Goal: Check status: Check status

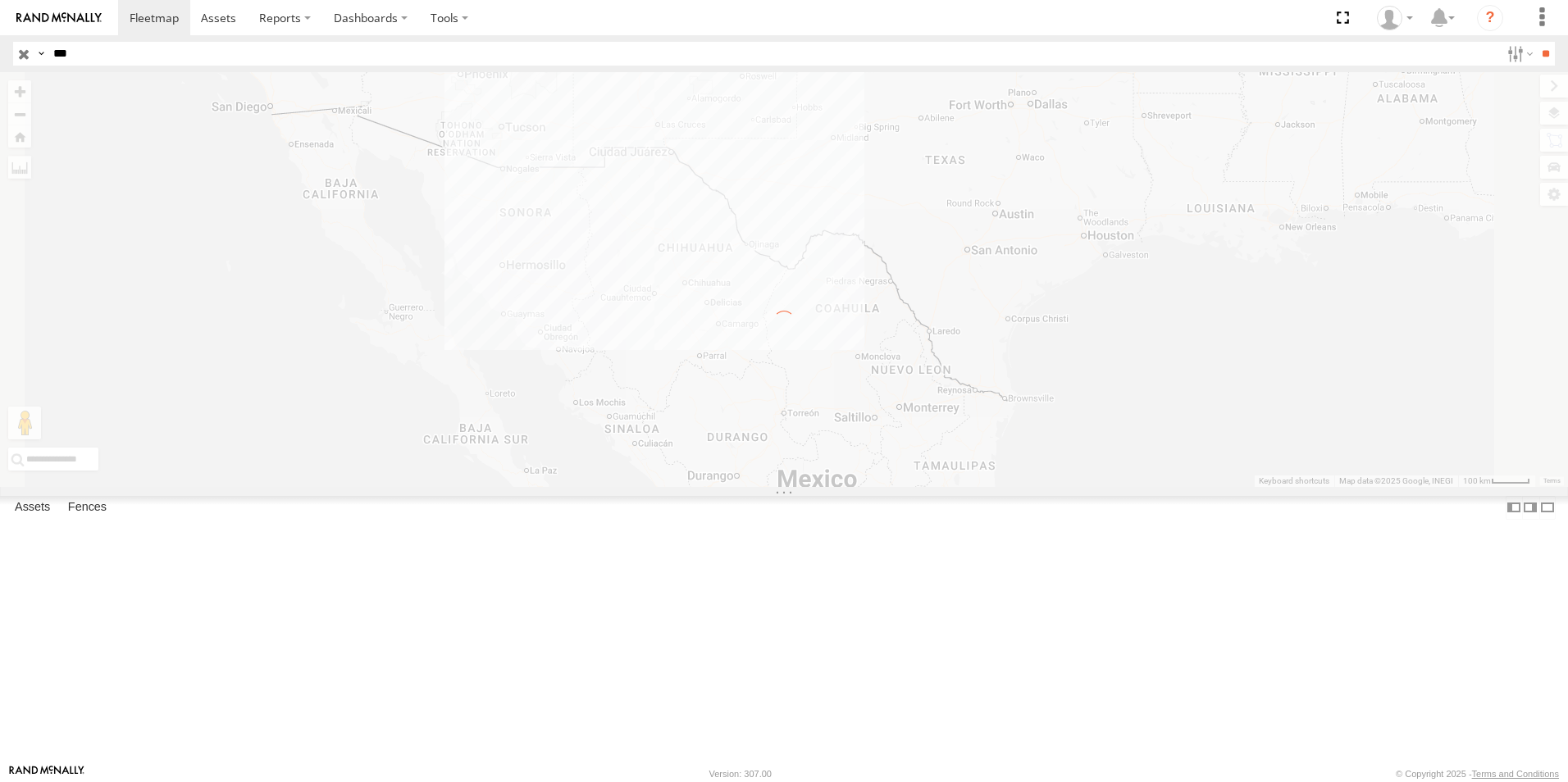
click at [165, 50] on input "***" at bounding box center [773, 53] width 1453 height 24
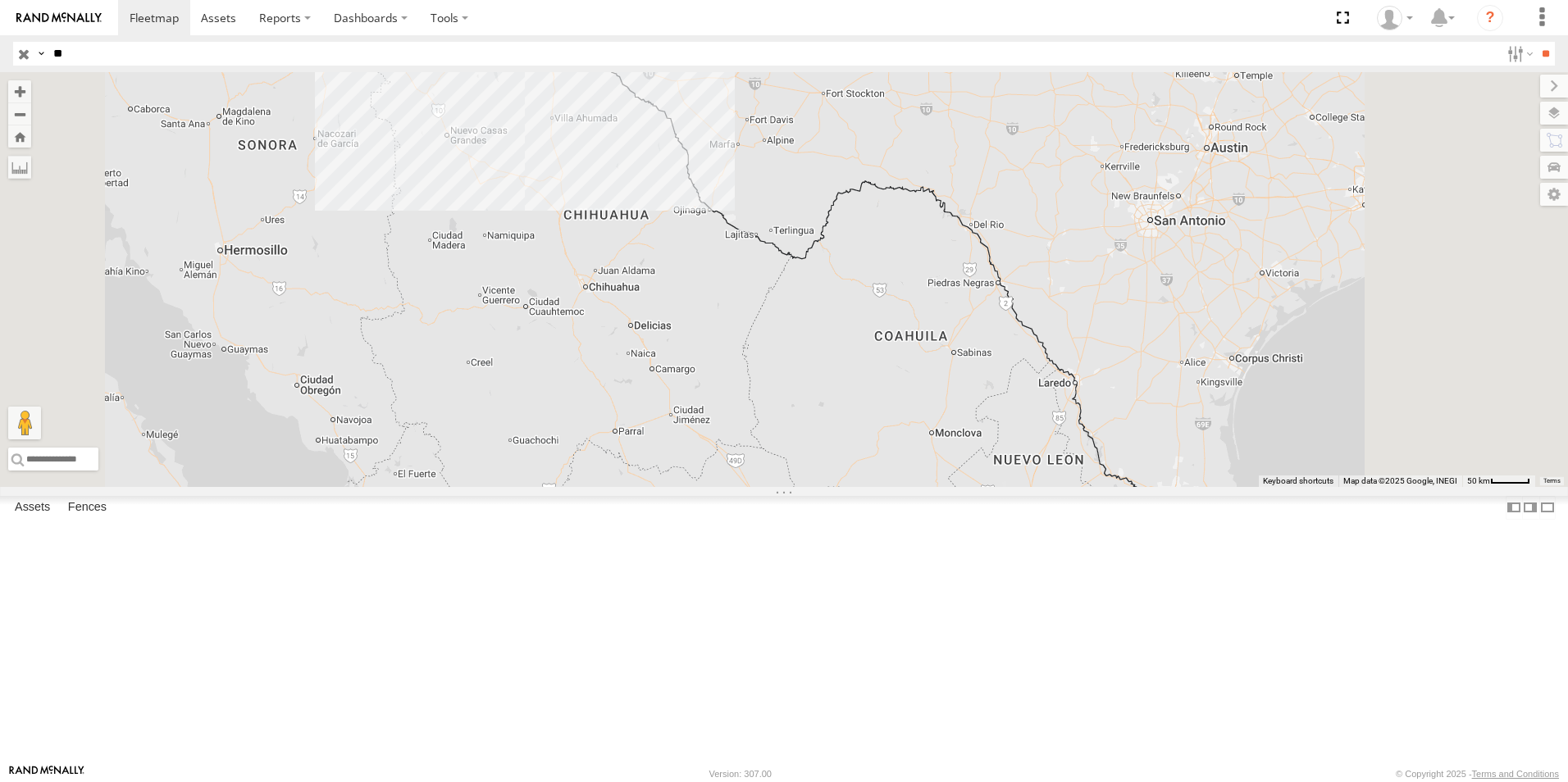
type input "*"
type input "***"
click at [1537, 42] on input "**" at bounding box center [1546, 53] width 19 height 24
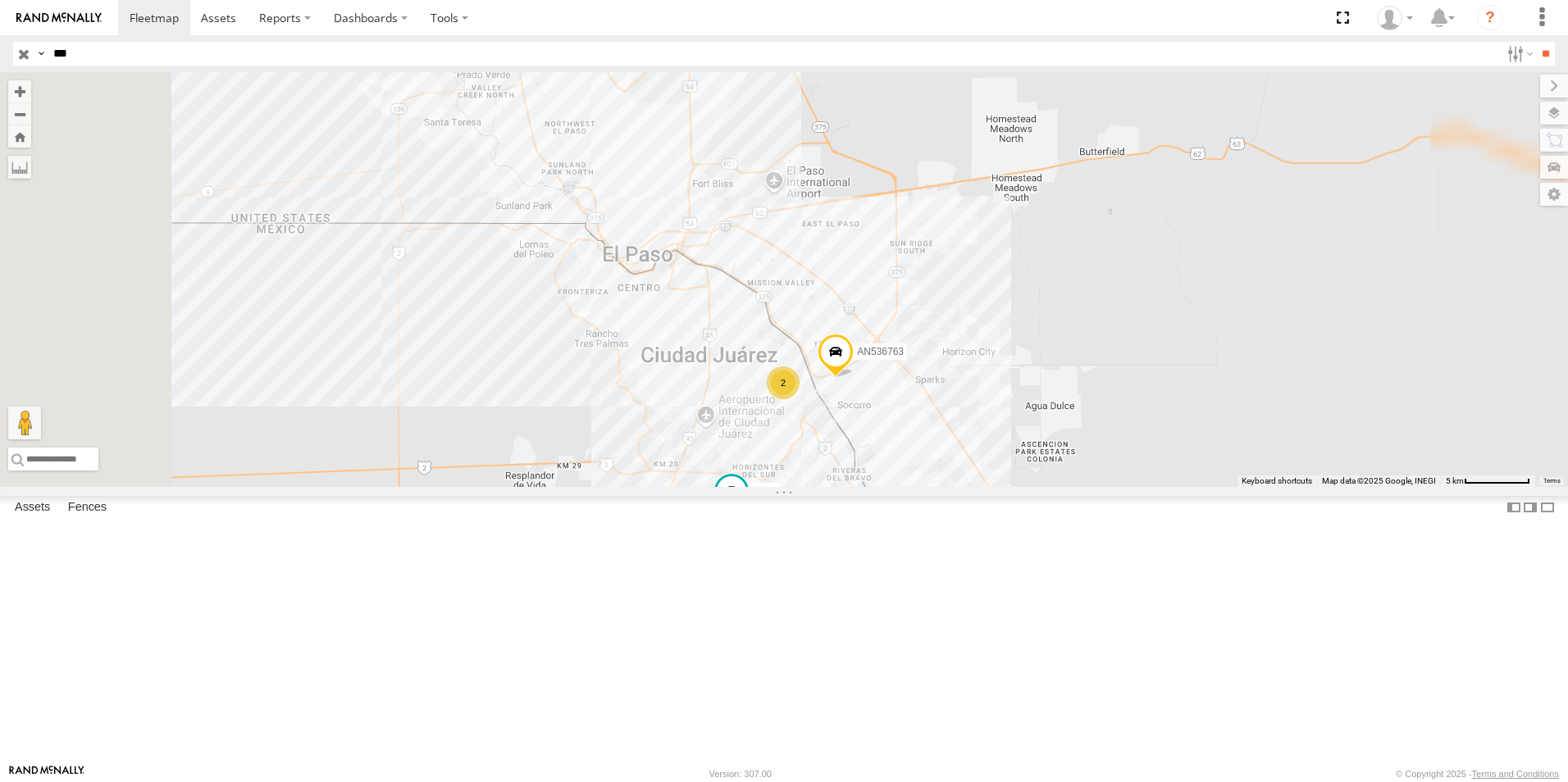
click at [0, 0] on div "763" at bounding box center [0, 0] width 0 height 0
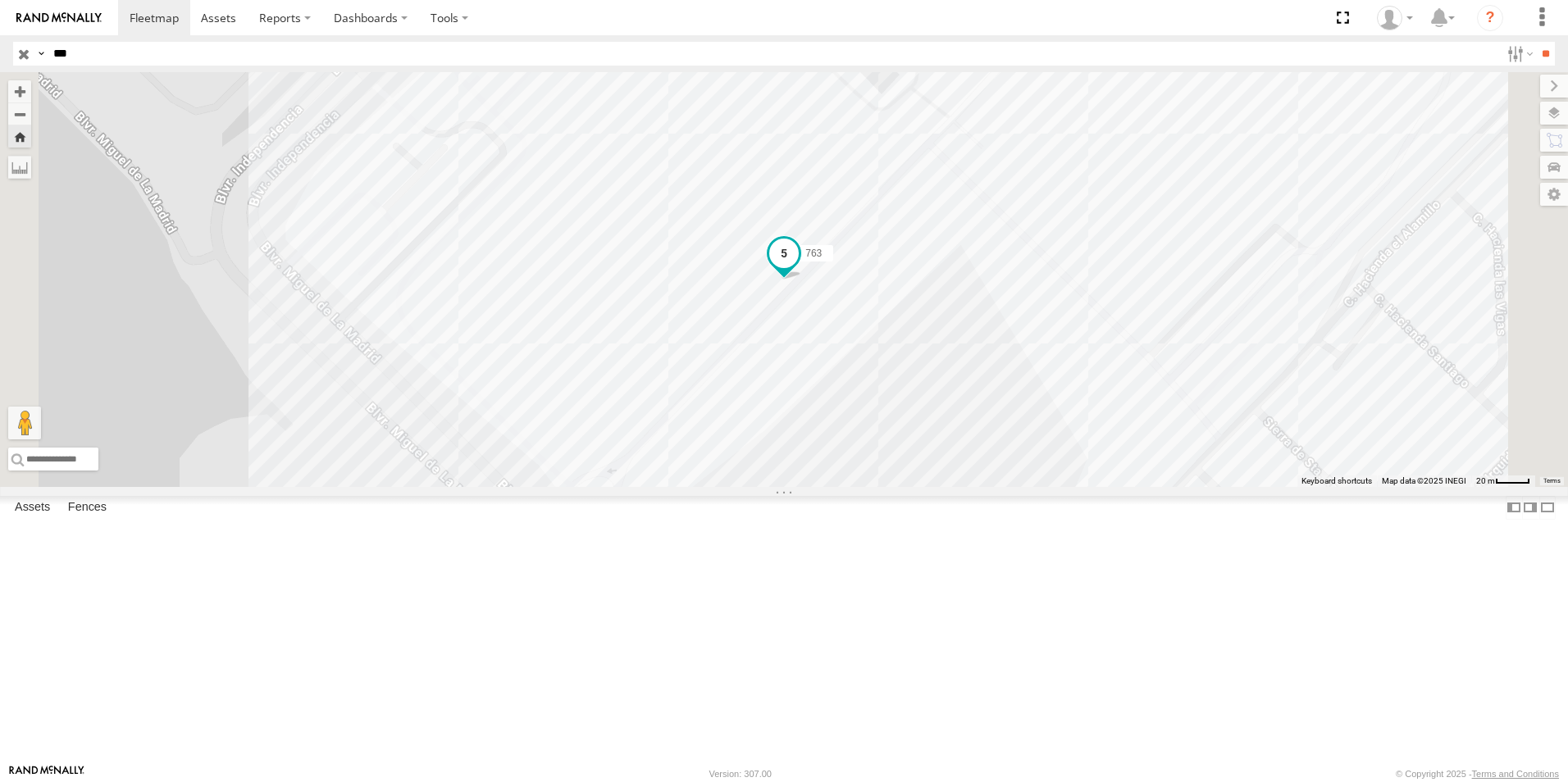
click at [799, 269] on span at bounding box center [784, 254] width 29 height 29
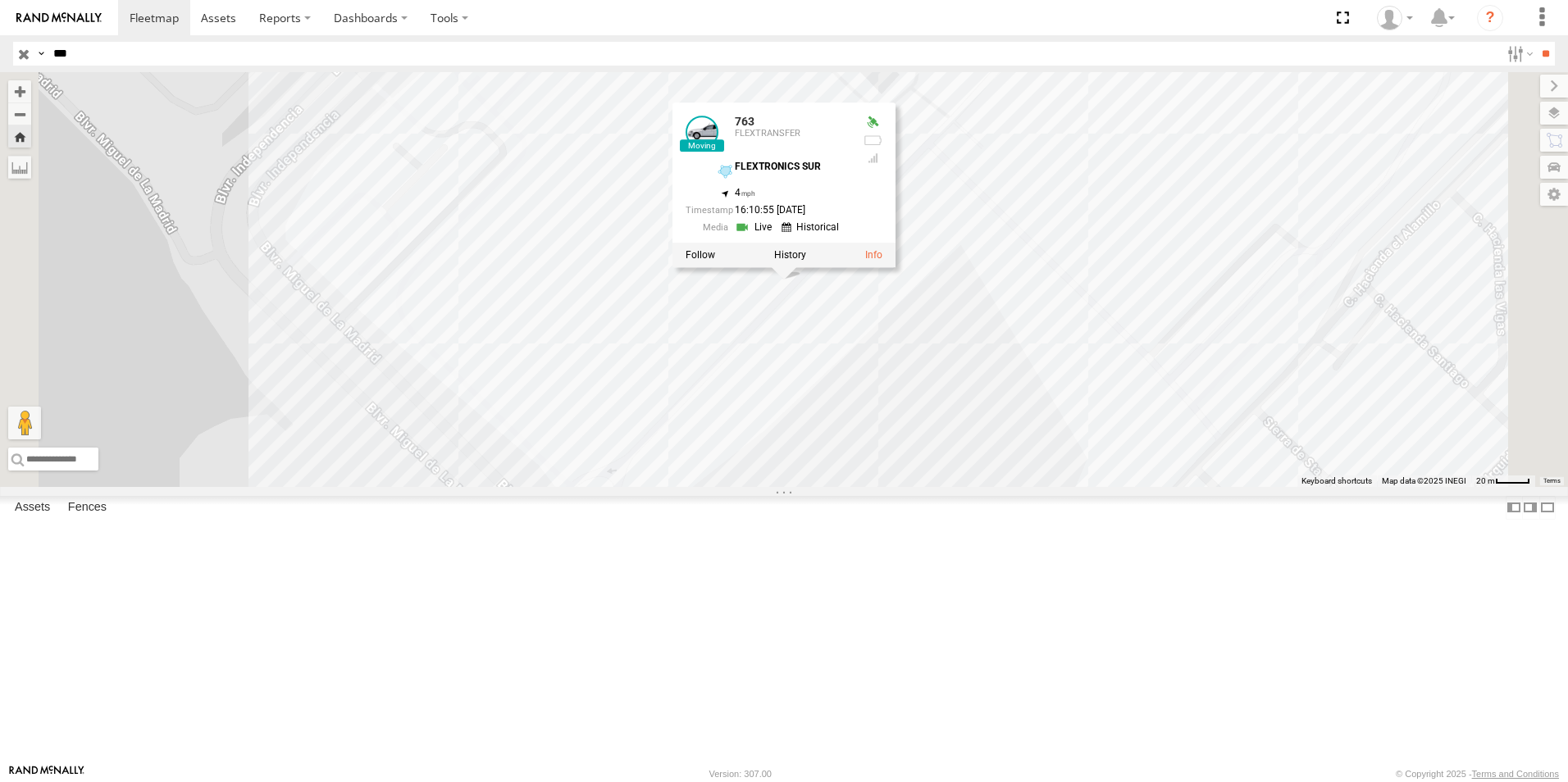
click at [776, 235] on link at bounding box center [756, 227] width 42 height 15
click at [1147, 487] on div "763 763 FLEXTRANSFER FLEXTRONICS SUR 31.57421 , -106.40595 4 16:10:55 09/15/2025" at bounding box center [784, 280] width 1568 height 415
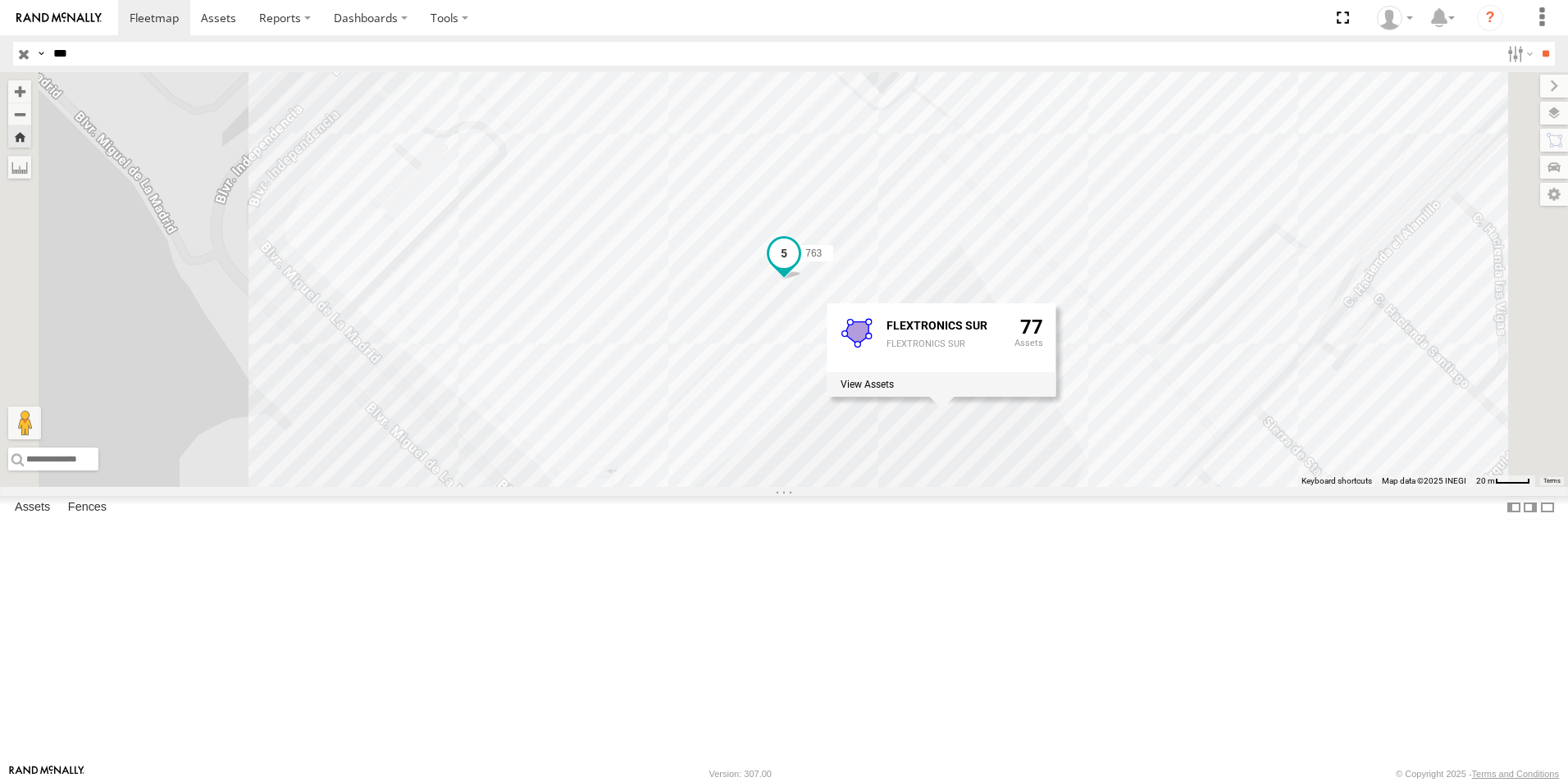
click at [799, 269] on span at bounding box center [784, 254] width 29 height 29
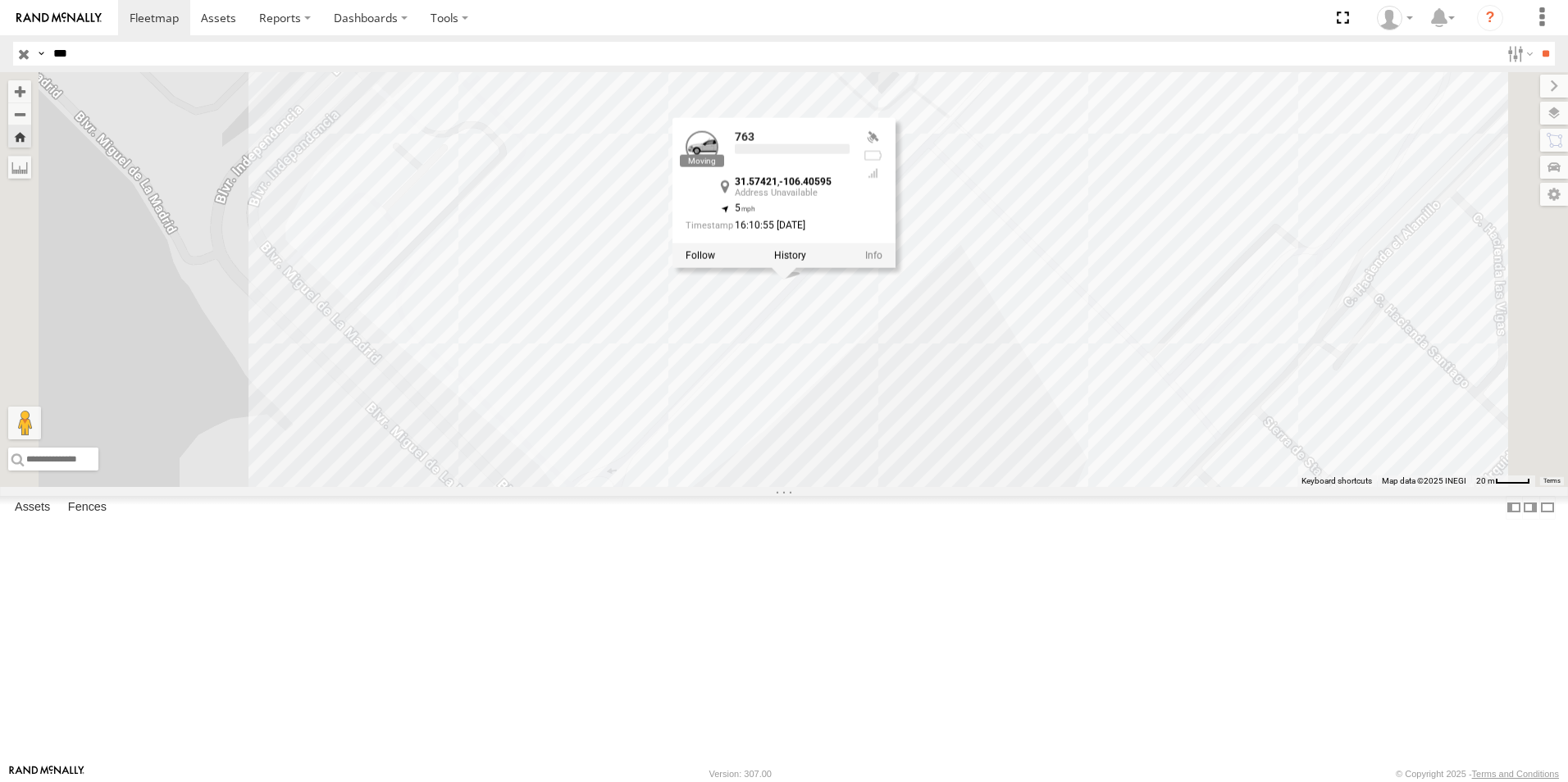
click at [932, 487] on div "763 763 31.57421 , -106.40595 5 16:10:55 09/15/2025" at bounding box center [784, 280] width 1568 height 415
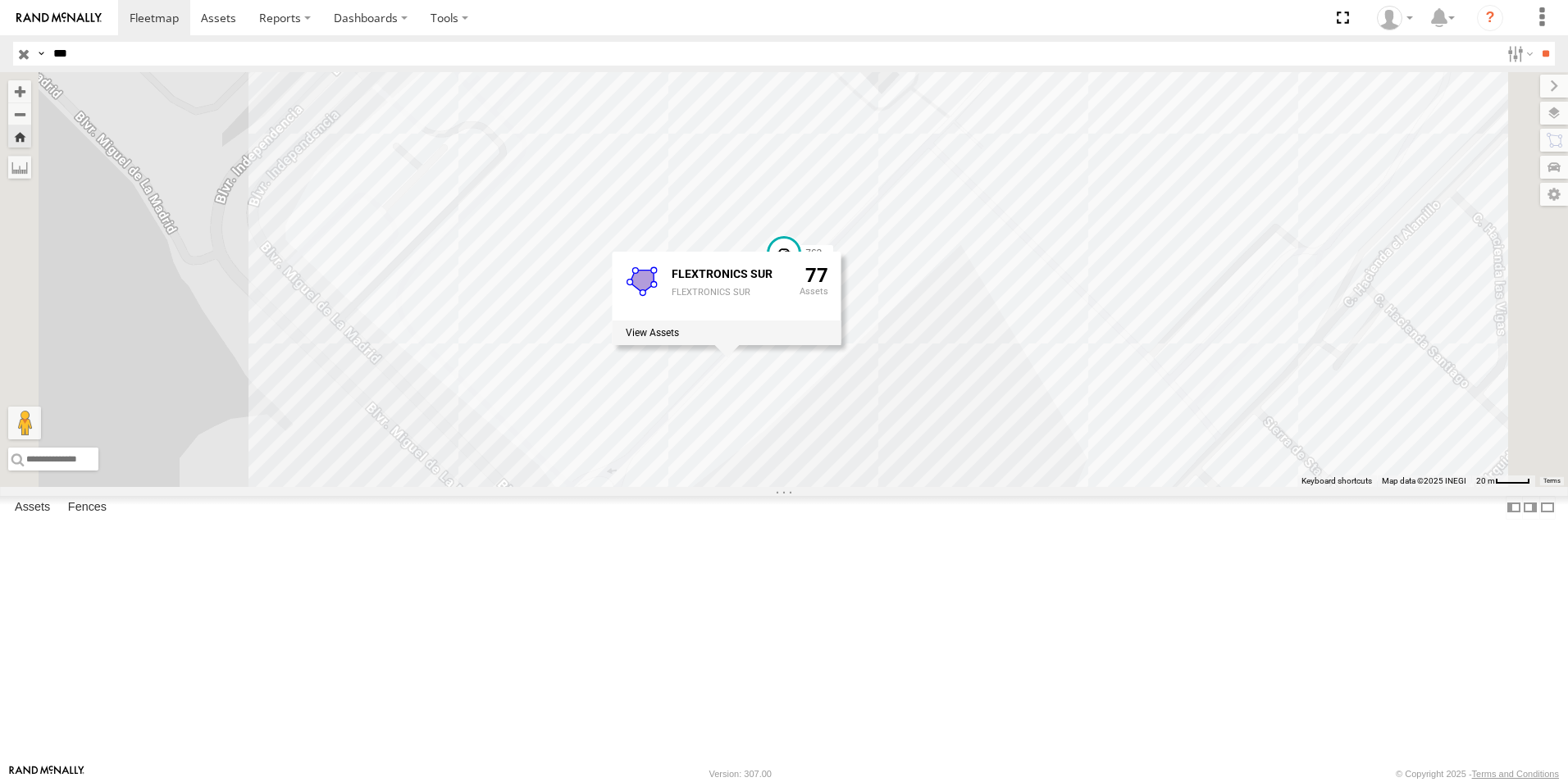
click at [714, 487] on div "763 FLEXTRONICS SUR FLEXTRONICS SUR 77" at bounding box center [784, 280] width 1568 height 415
click at [938, 487] on div "763" at bounding box center [784, 280] width 1568 height 415
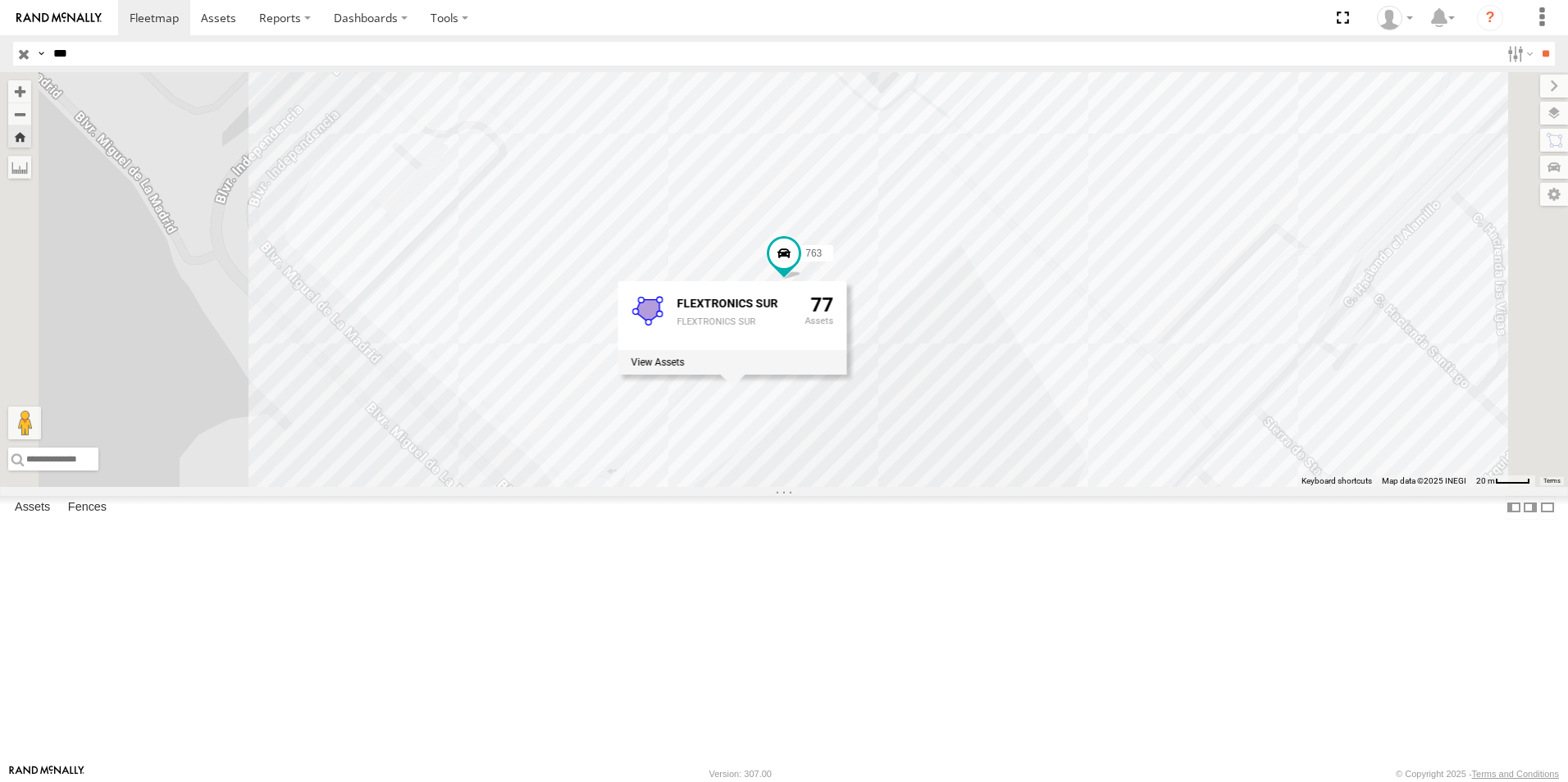
click at [1117, 375] on div "763 FLEXTRONICS SUR FLEXTRONICS SUR 77" at bounding box center [784, 280] width 1568 height 415
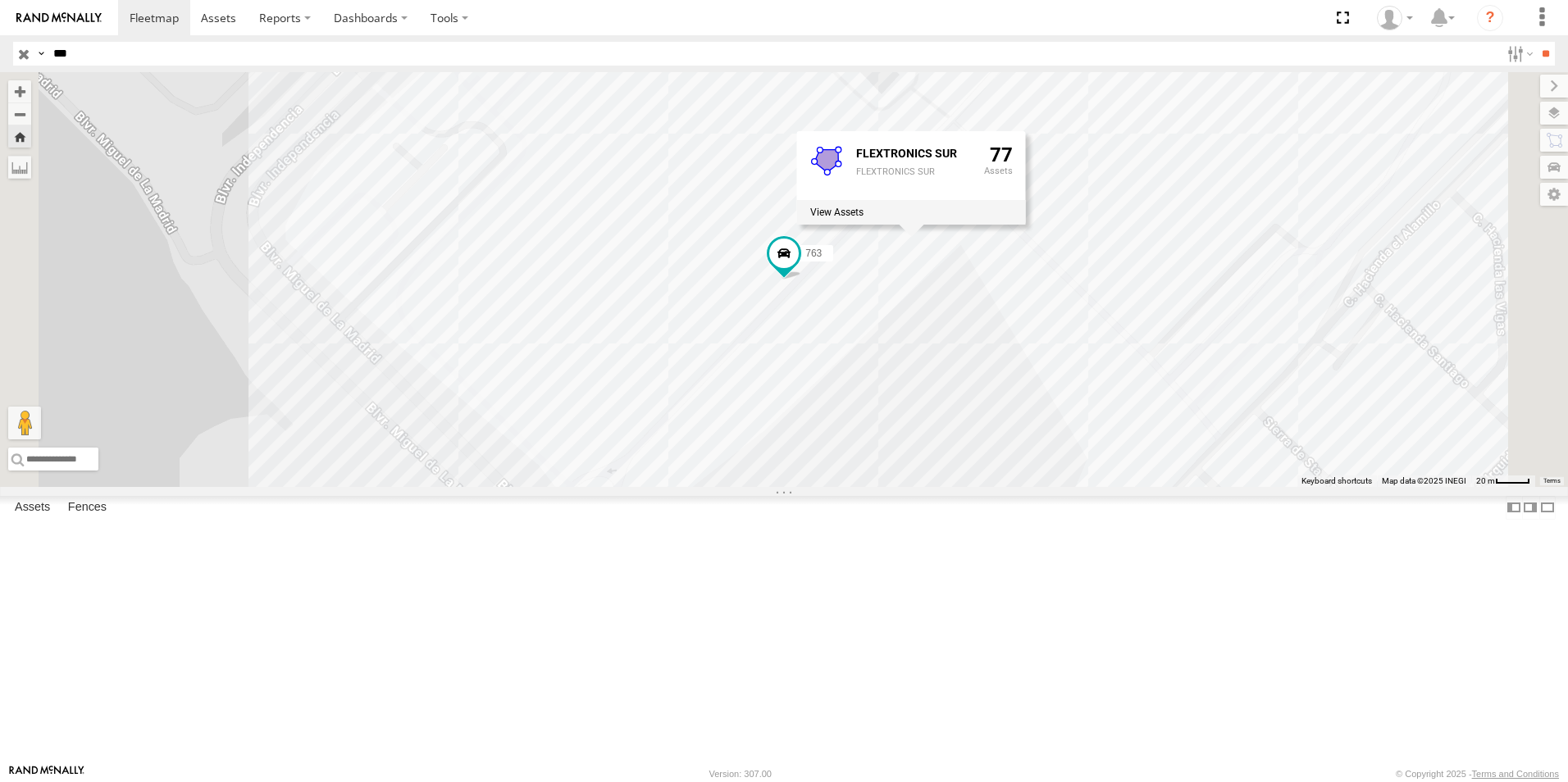
click at [934, 283] on div "763 FLEXTRONICS SUR FLEXTRONICS SUR 77" at bounding box center [784, 280] width 1568 height 415
click at [799, 269] on span at bounding box center [784, 254] width 29 height 29
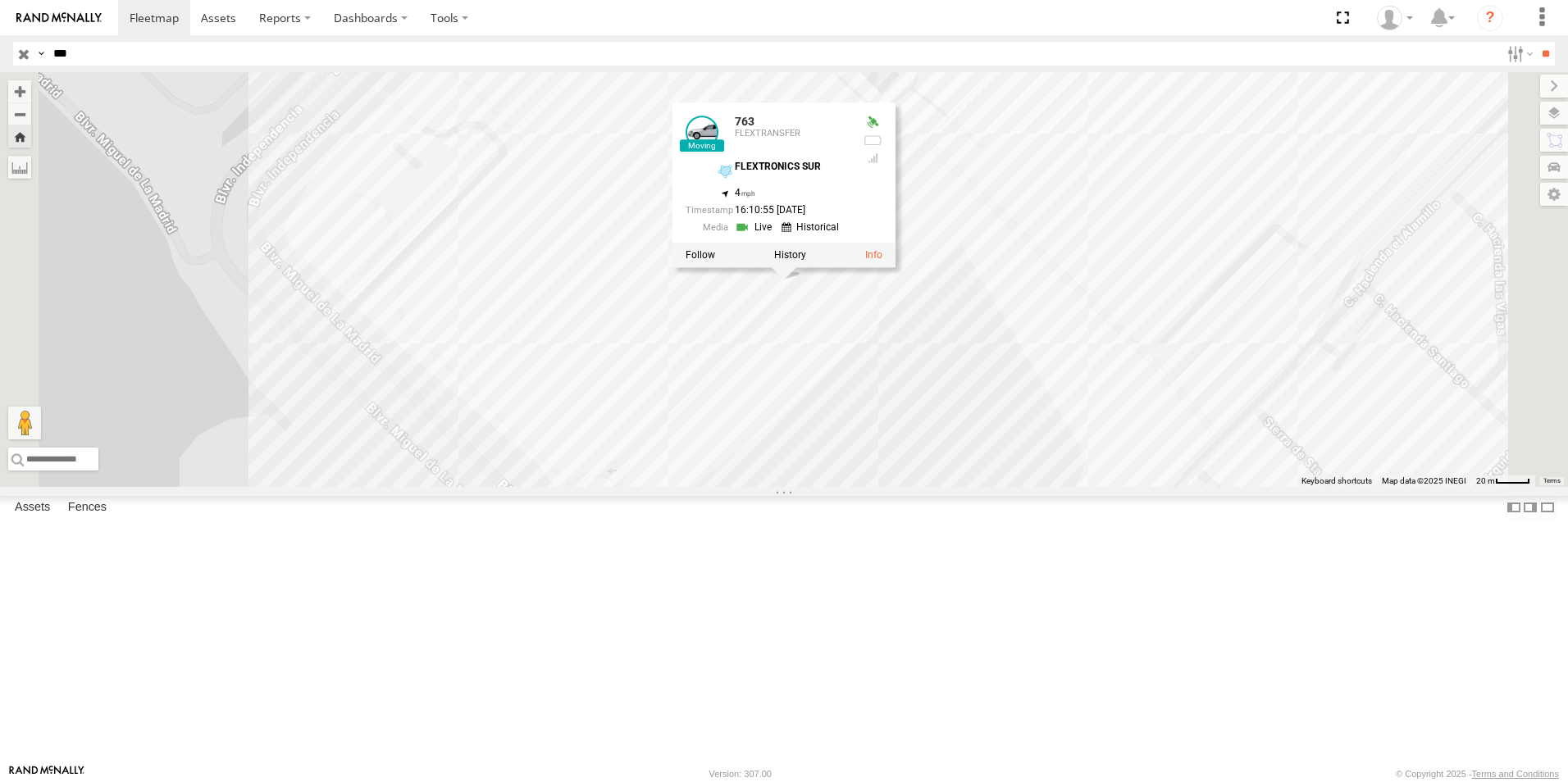
click at [785, 487] on div "763 763 FLEXTRANSFER FLEXTRONICS SUR 31.57421 , -106.40595 4 16:10:55 09/15/2025" at bounding box center [784, 280] width 1568 height 415
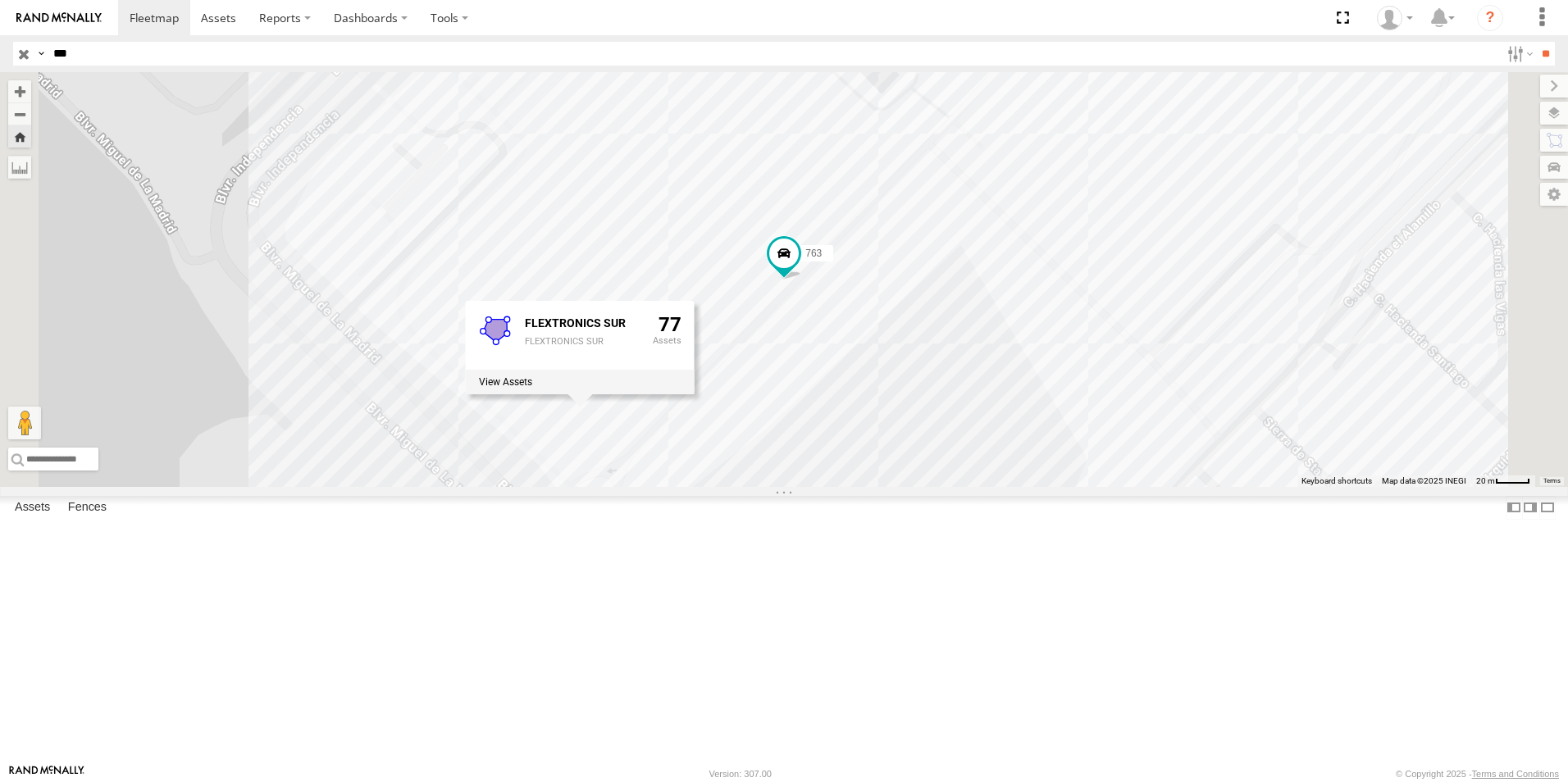
drag, startPoint x: 787, startPoint y: 693, endPoint x: 774, endPoint y: 688, distance: 13.9
click at [782, 487] on div "763 FLEXTRONICS SUR FLEXTRONICS SUR 77" at bounding box center [784, 280] width 1568 height 415
click at [680, 487] on div "763 FLEXTRONICS SUR FLEXTRONICS SUR 77" at bounding box center [784, 280] width 1568 height 415
click at [1012, 485] on div "763" at bounding box center [784, 280] width 1568 height 415
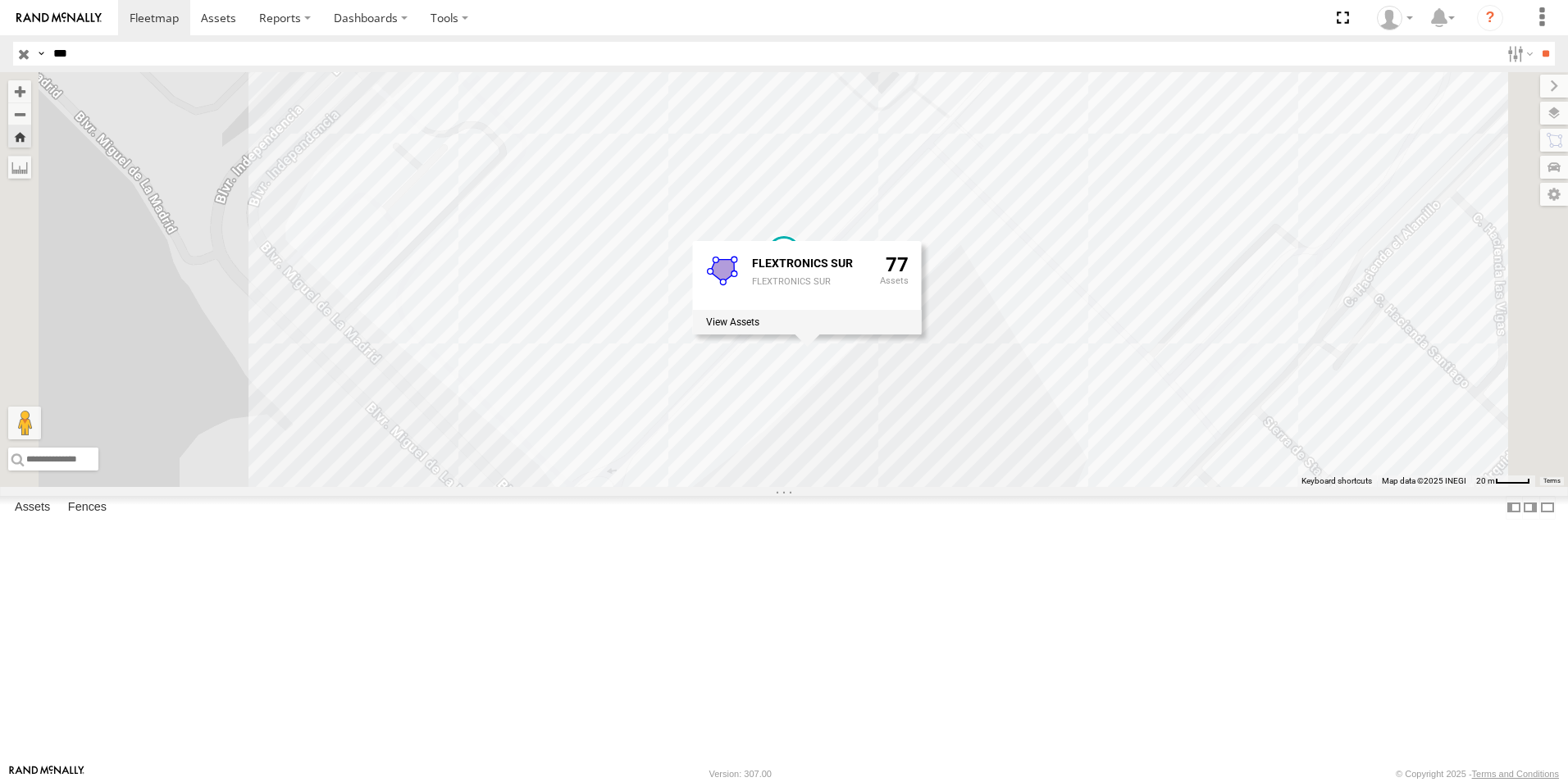
click at [756, 365] on div "763 FLEXTRONICS SUR FLEXTRONICS SUR 77" at bounding box center [784, 280] width 1568 height 415
click at [1461, 487] on div "763 FLEXTRONICS SUR FLEXTRONICS SUR 77" at bounding box center [784, 280] width 1568 height 415
drag, startPoint x: 597, startPoint y: 497, endPoint x: 558, endPoint y: 443, distance: 66.6
click at [558, 443] on div "763" at bounding box center [784, 280] width 1568 height 415
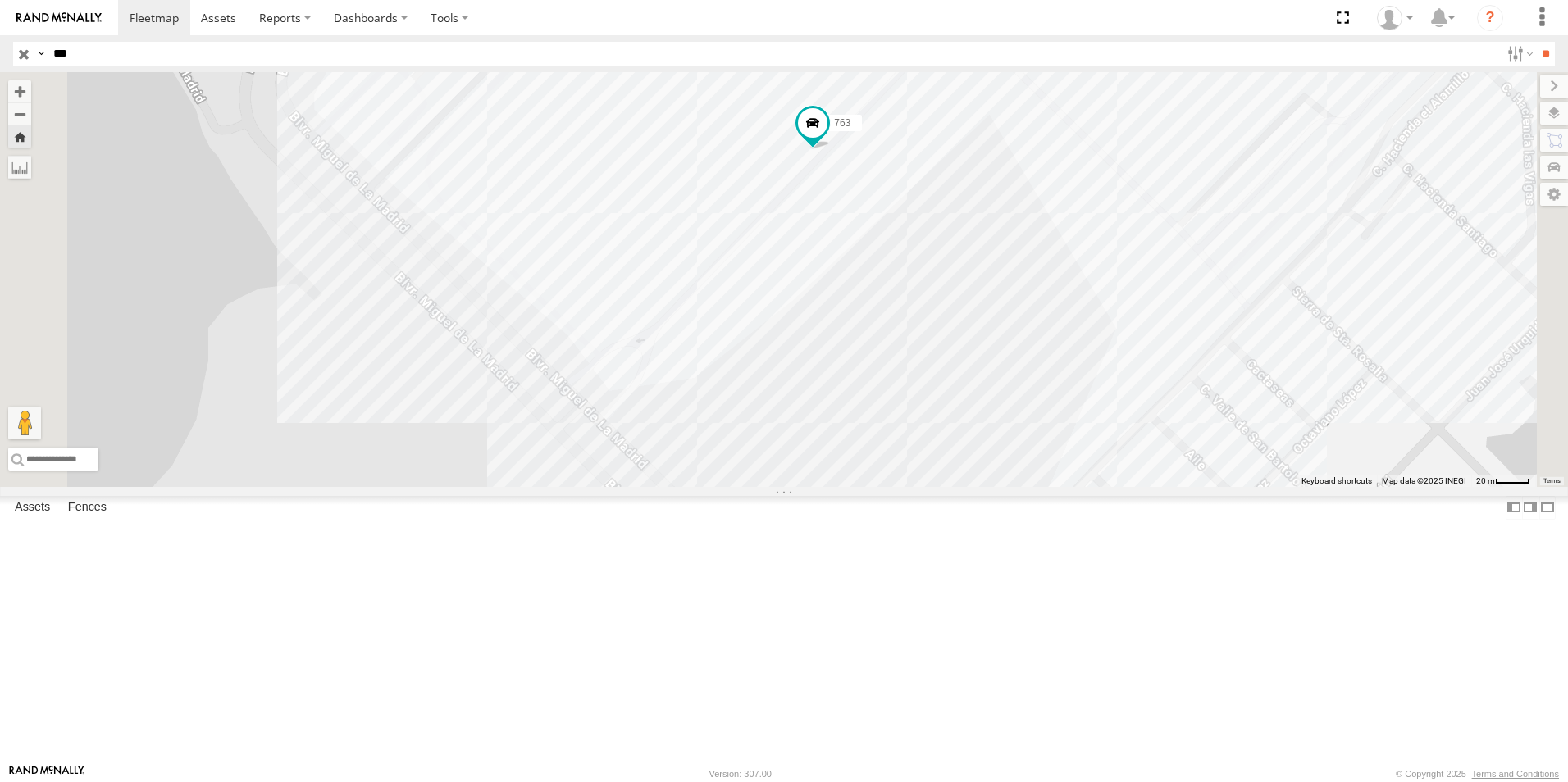
drag, startPoint x: 651, startPoint y: 547, endPoint x: 523, endPoint y: 490, distance: 140.1
click at [523, 487] on div "763" at bounding box center [784, 280] width 1568 height 415
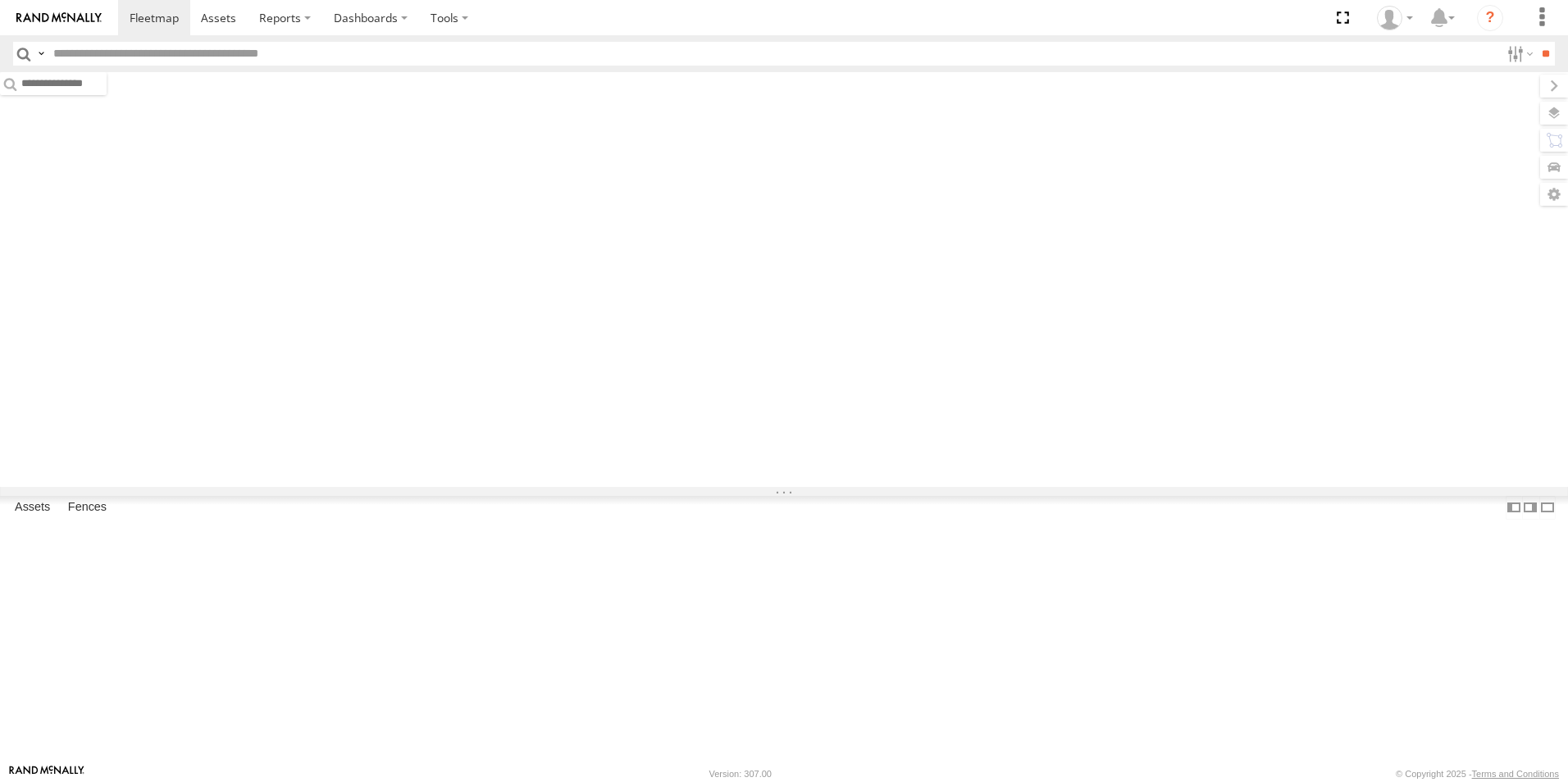
type input "***"
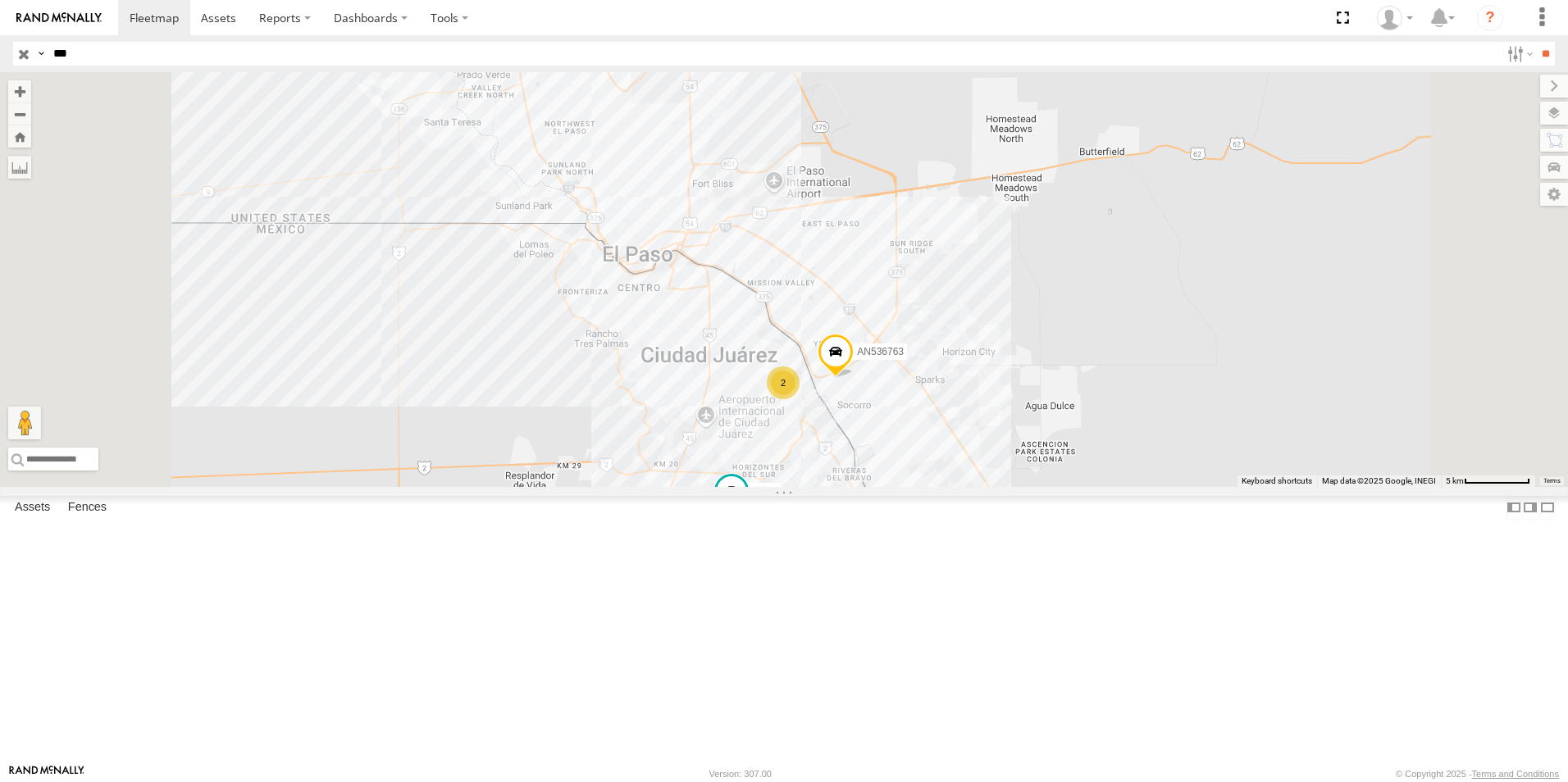
click at [0, 0] on div "763" at bounding box center [0, 0] width 0 height 0
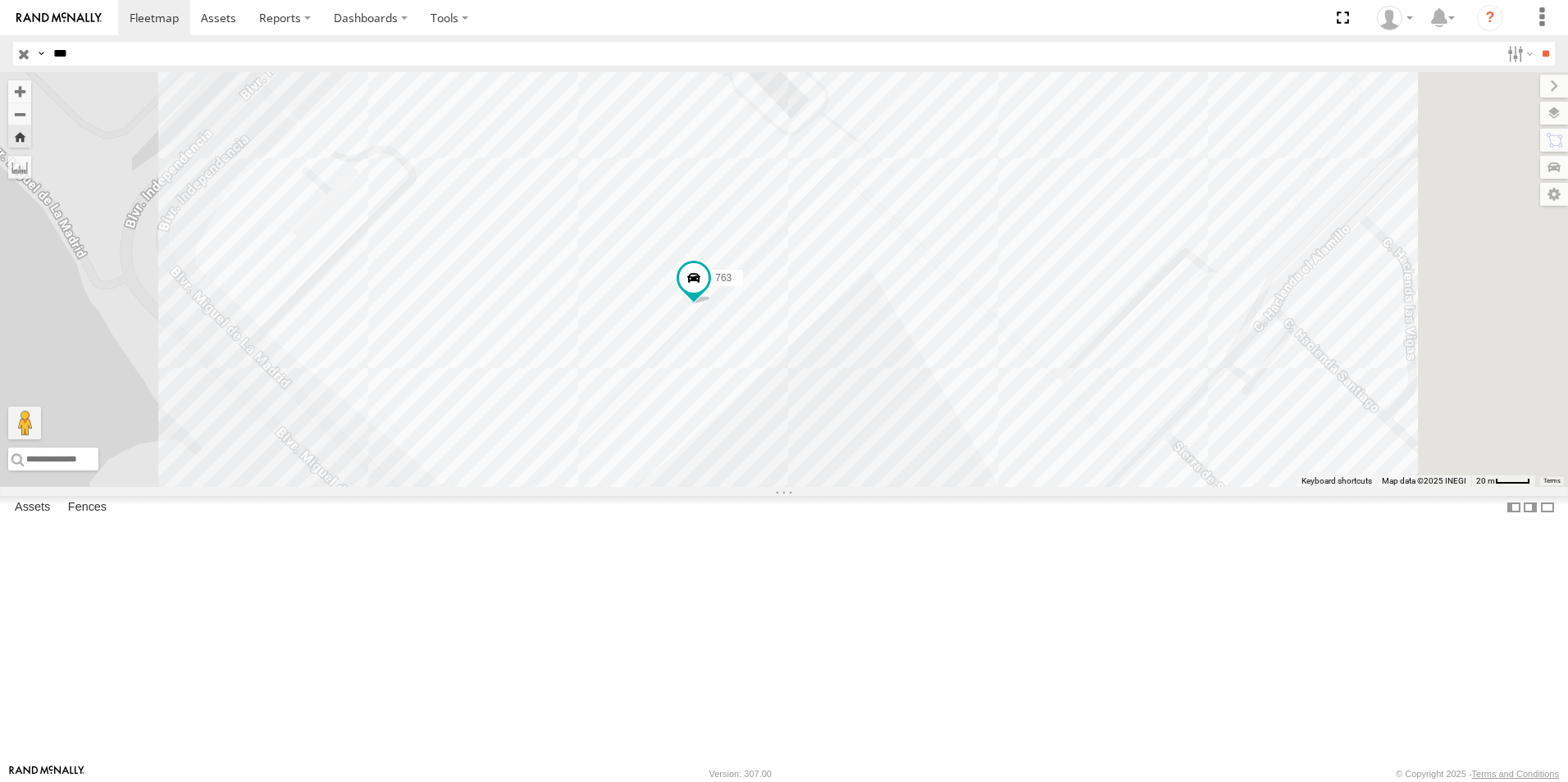
drag, startPoint x: 1057, startPoint y: 459, endPoint x: 984, endPoint y: 484, distance: 77.2
click at [984, 484] on div "763" at bounding box center [784, 280] width 1568 height 415
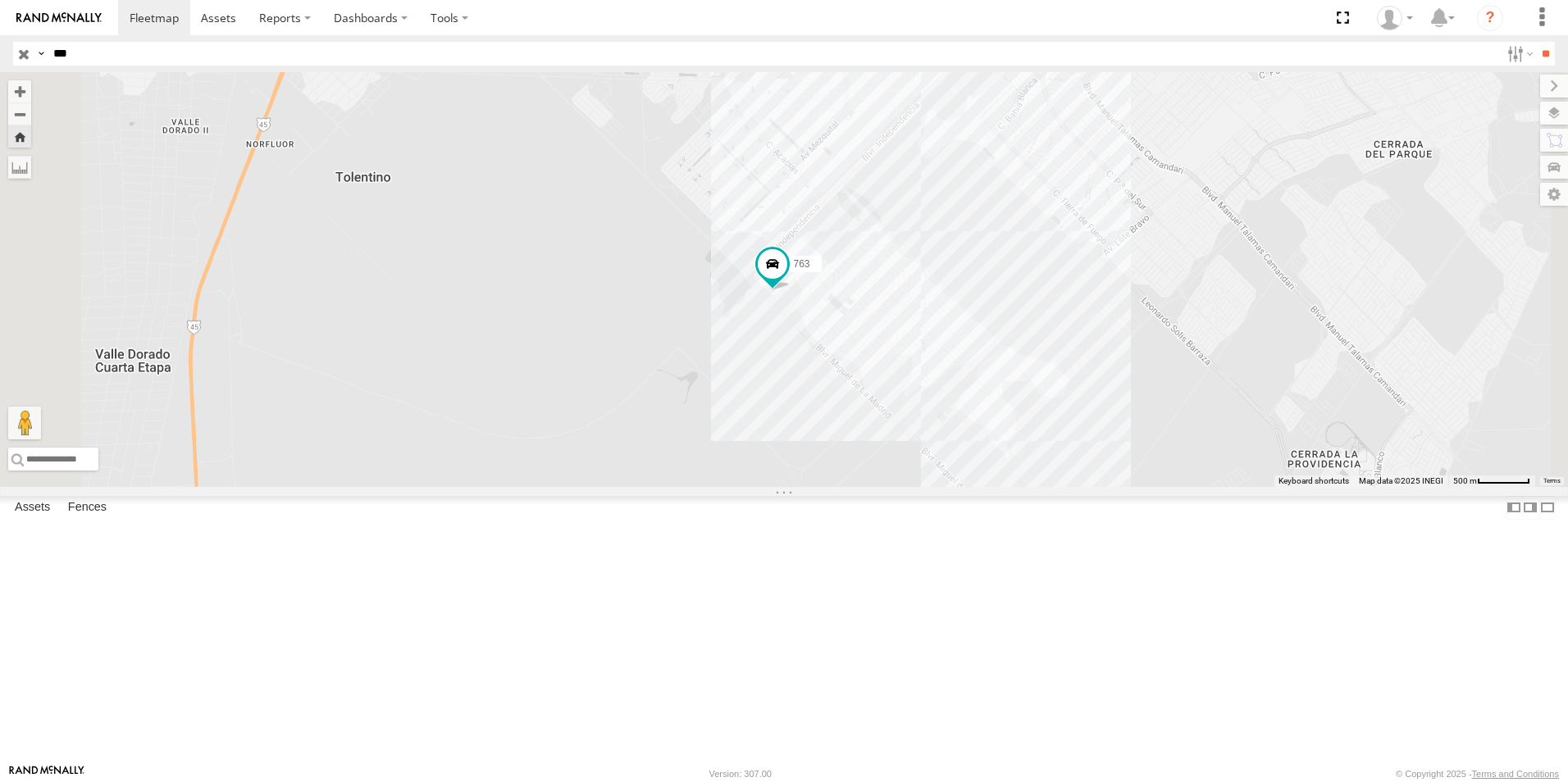
click at [926, 464] on div "763" at bounding box center [784, 280] width 1568 height 415
click at [926, 464] on div "763 AN538763" at bounding box center [784, 280] width 1568 height 415
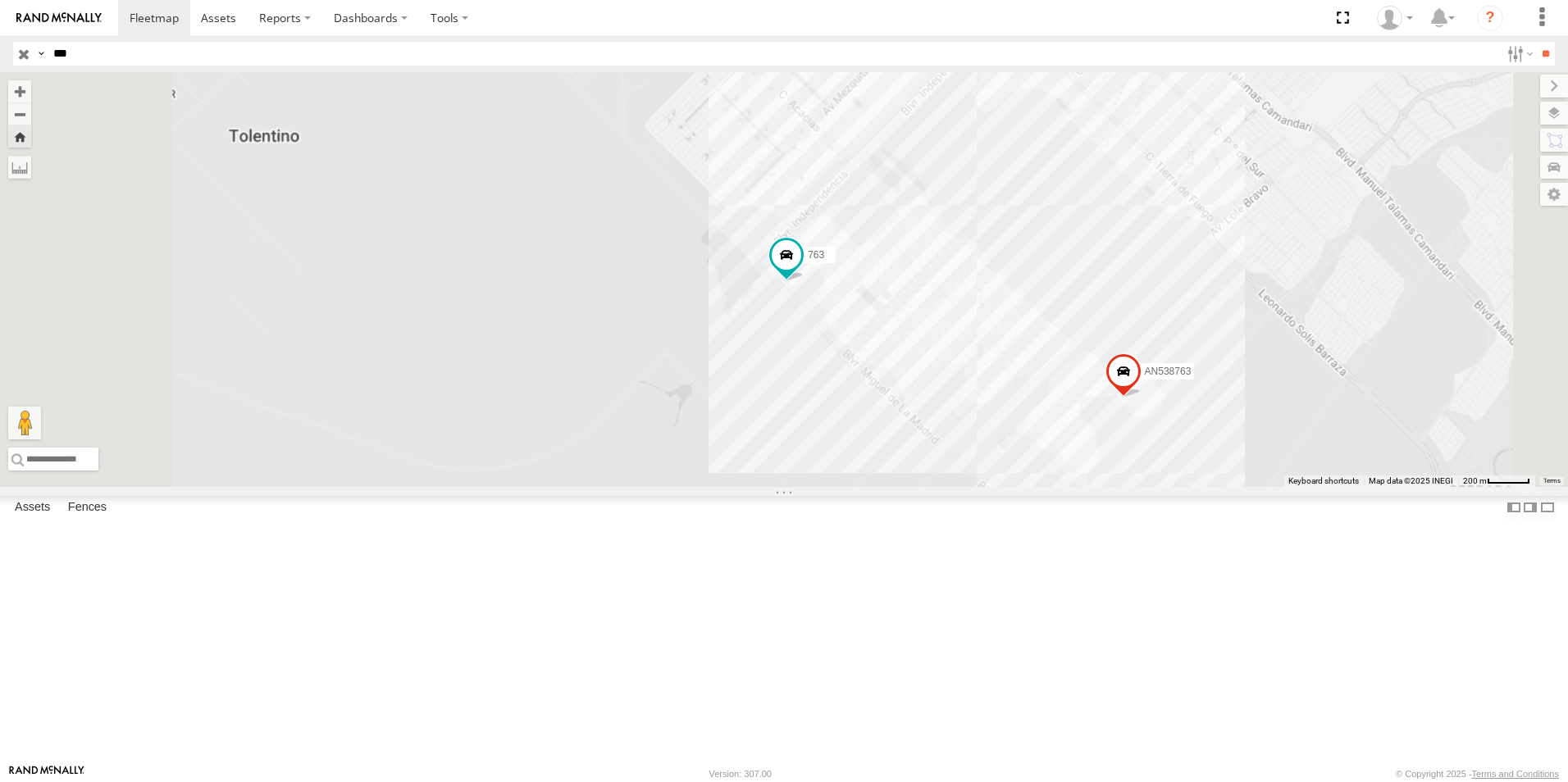
click at [926, 464] on div "763 AN538763" at bounding box center [784, 280] width 1568 height 415
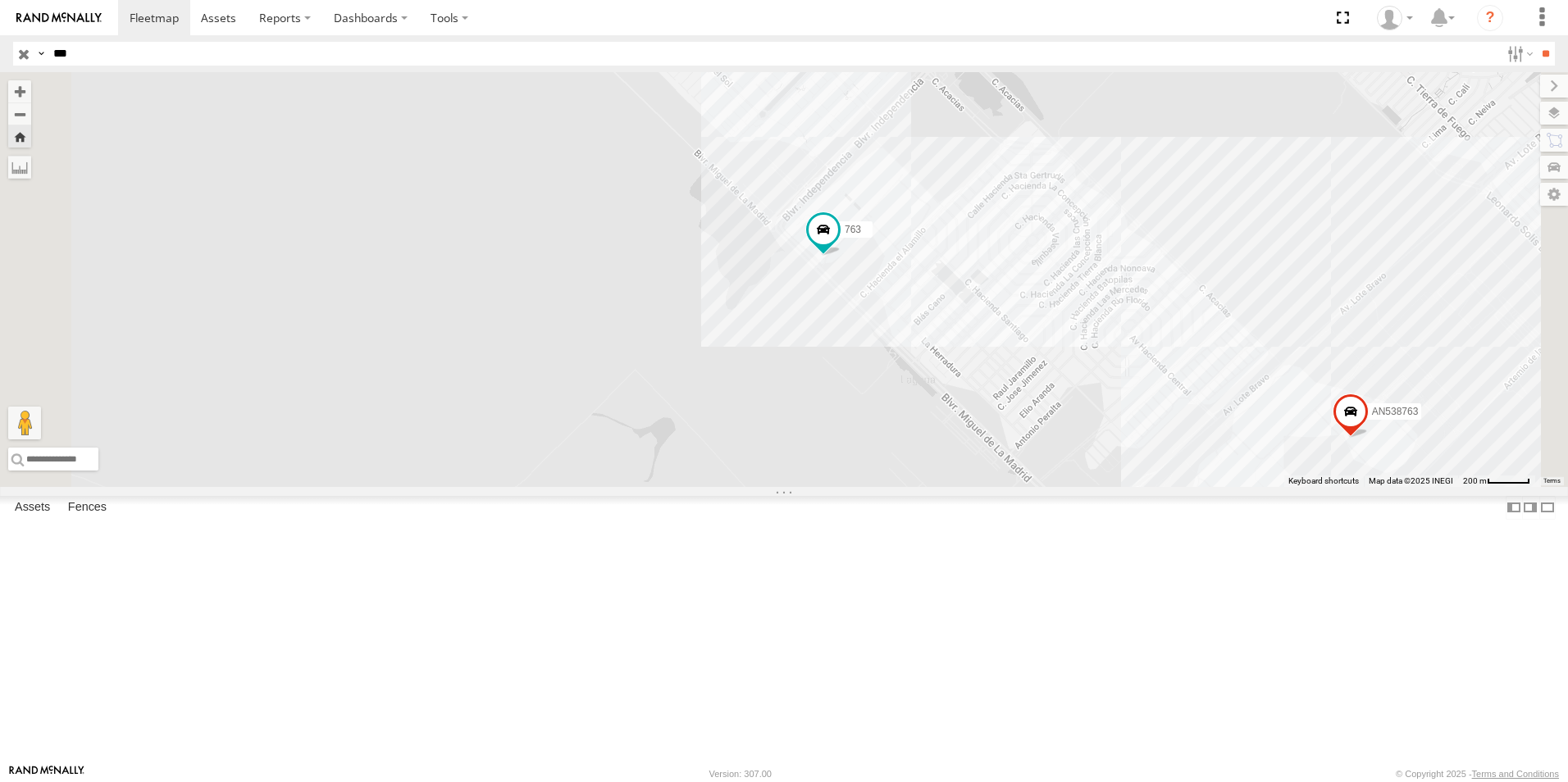
click at [1043, 444] on div "763 AN538763" at bounding box center [784, 280] width 1568 height 415
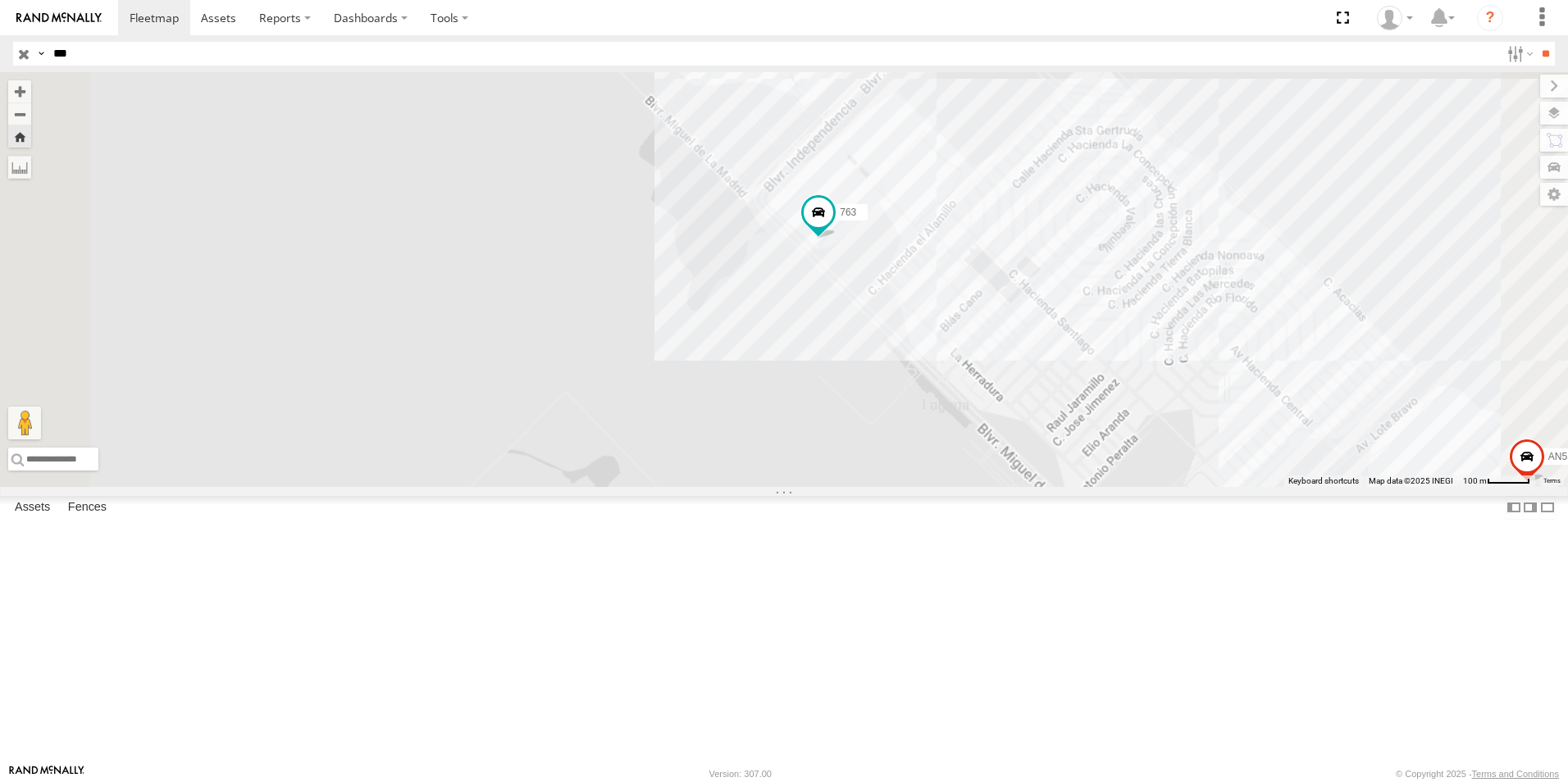
click at [1043, 444] on div "763 AN538763" at bounding box center [784, 280] width 1568 height 415
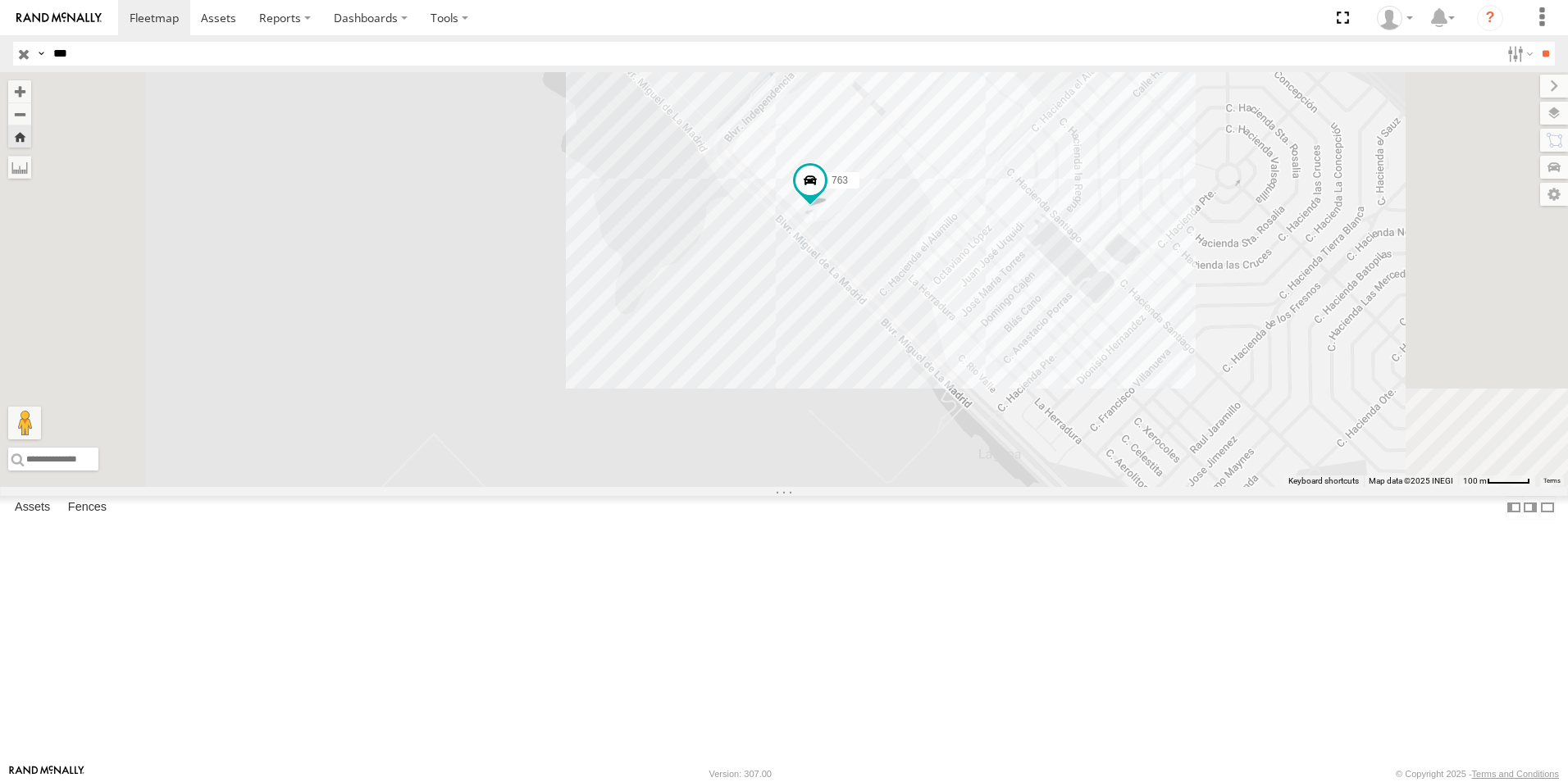
click at [1043, 444] on div "763 AN538763" at bounding box center [784, 280] width 1568 height 415
click at [990, 346] on div "763 AN538763" at bounding box center [784, 280] width 1568 height 415
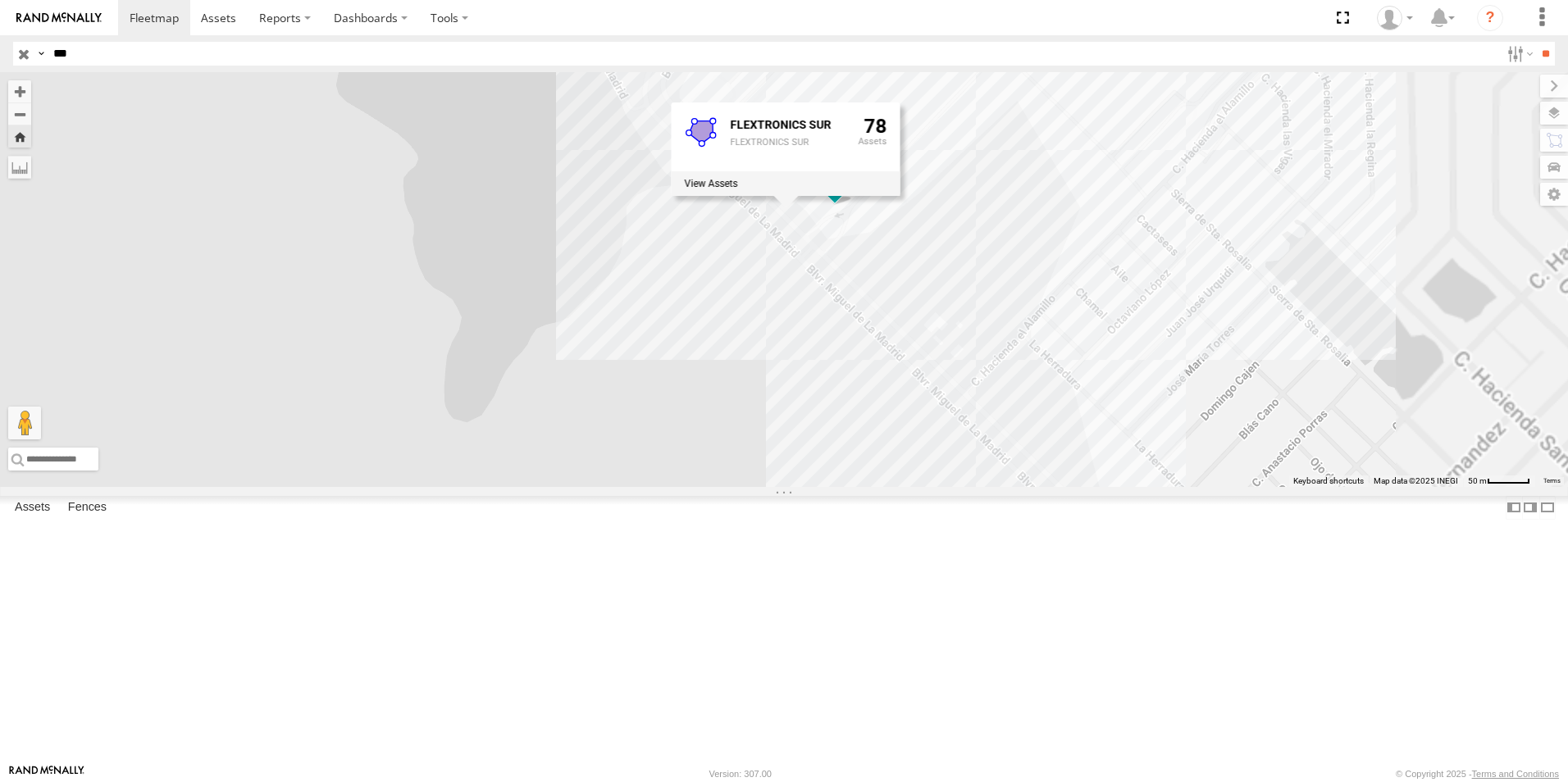
click at [965, 407] on div "763 AN538763 FLEXTRONICS SUR FLEXTRONICS SUR 78" at bounding box center [784, 280] width 1568 height 415
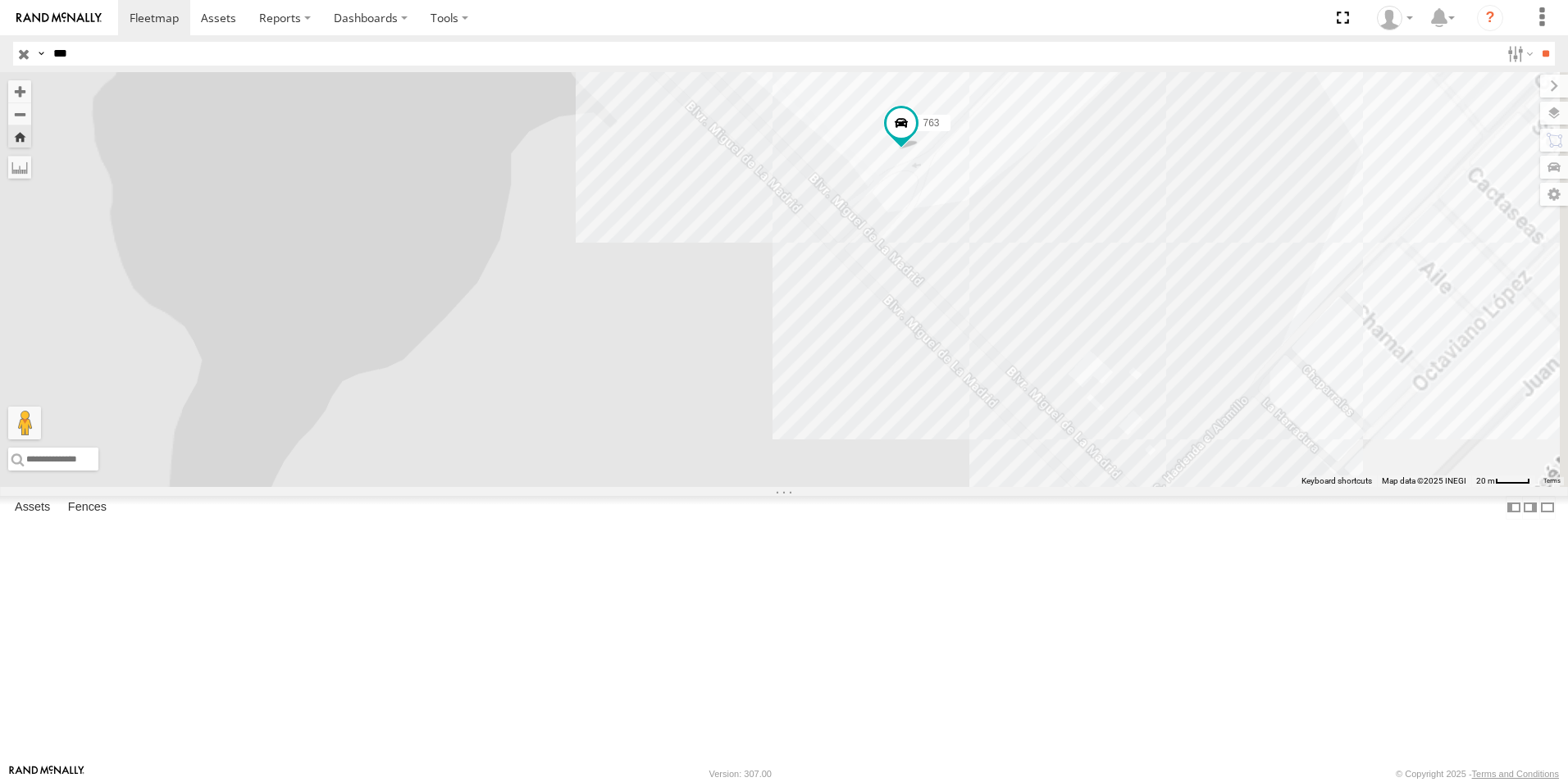
click at [965, 407] on div "763 AN538763" at bounding box center [784, 280] width 1568 height 415
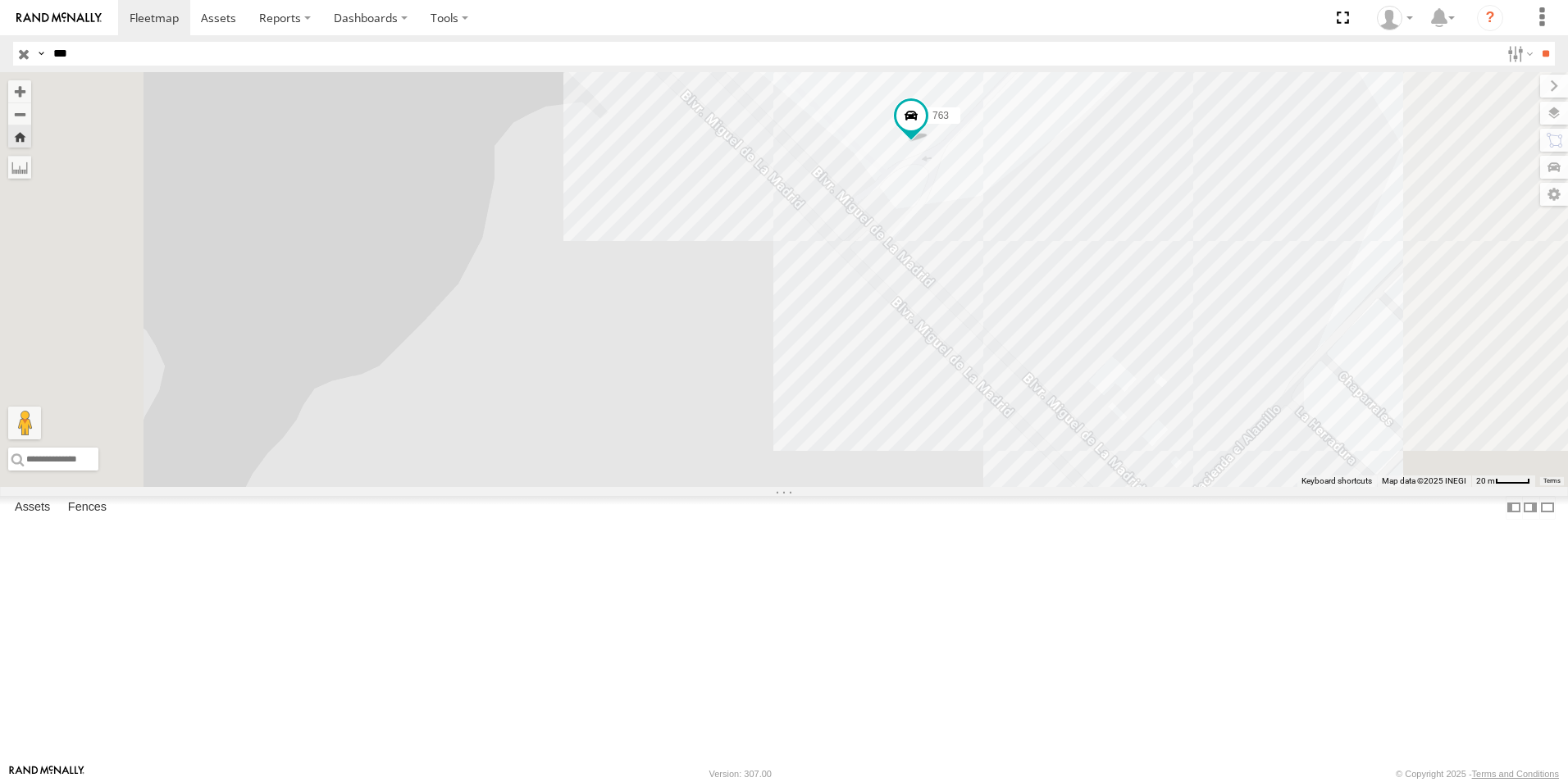
drag, startPoint x: 973, startPoint y: 360, endPoint x: 768, endPoint y: 402, distance: 209.3
click at [768, 402] on div "763 AN538763" at bounding box center [784, 280] width 1568 height 415
